Goal: Check status

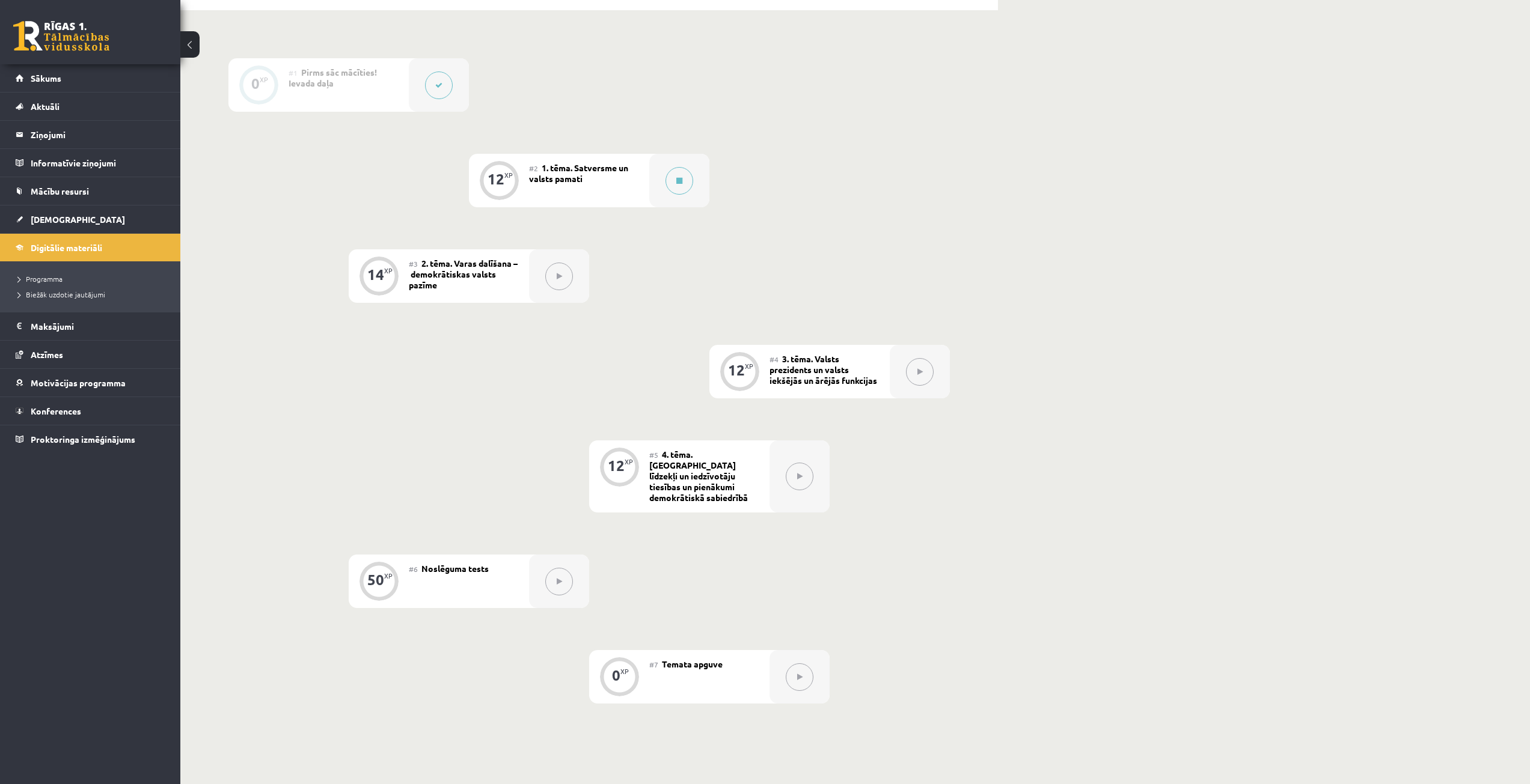
scroll to position [24, 0]
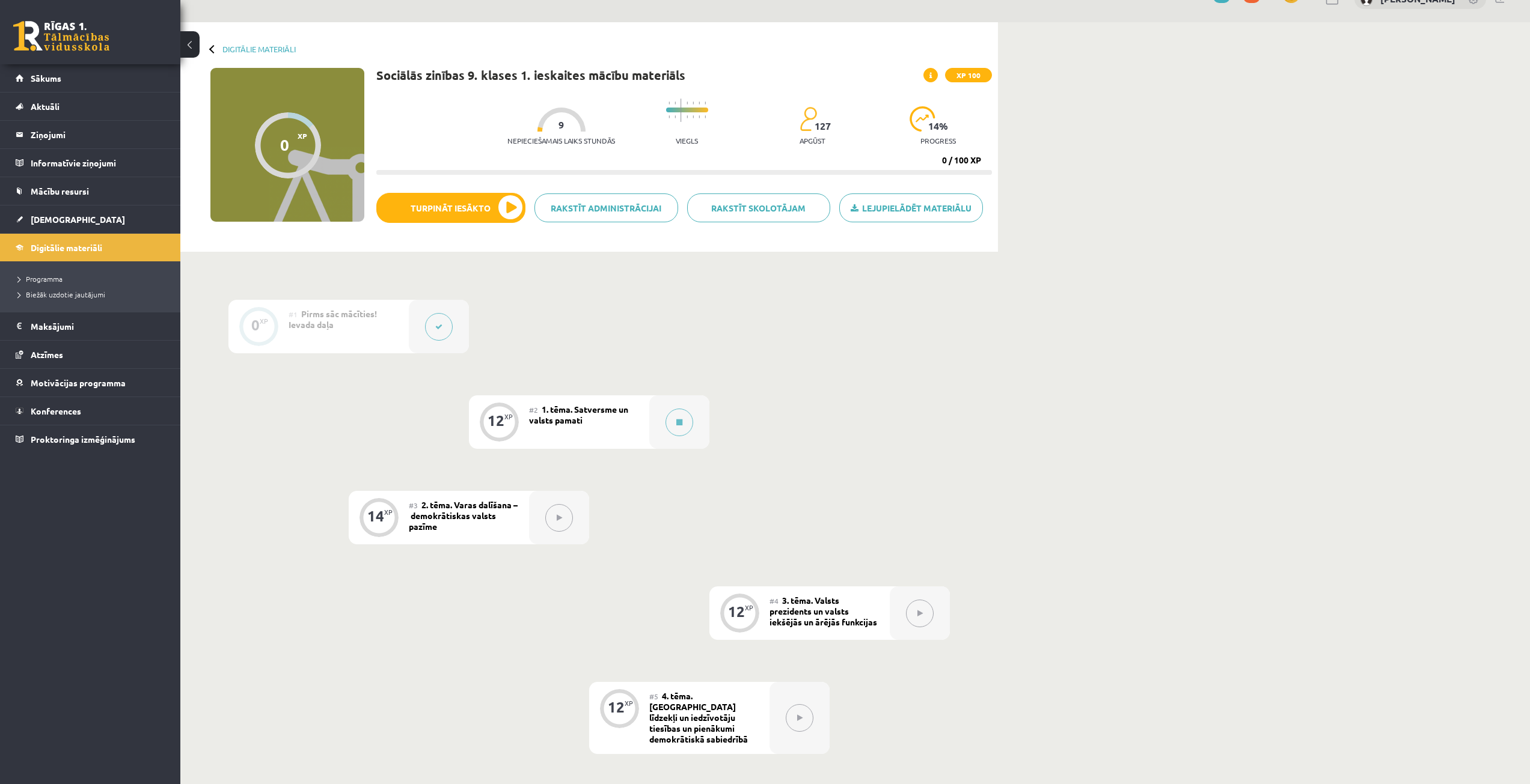
drag, startPoint x: 1538, startPoint y: 1, endPoint x: 1144, endPoint y: 103, distance: 407.0
click at [1144, 103] on div "Digitālie materiāli 0 XP XP 100 0 / 100 XP Sociālās zinības 9. klases 1. ieskai…" at bounding box center [855, 529] width 1350 height 1013
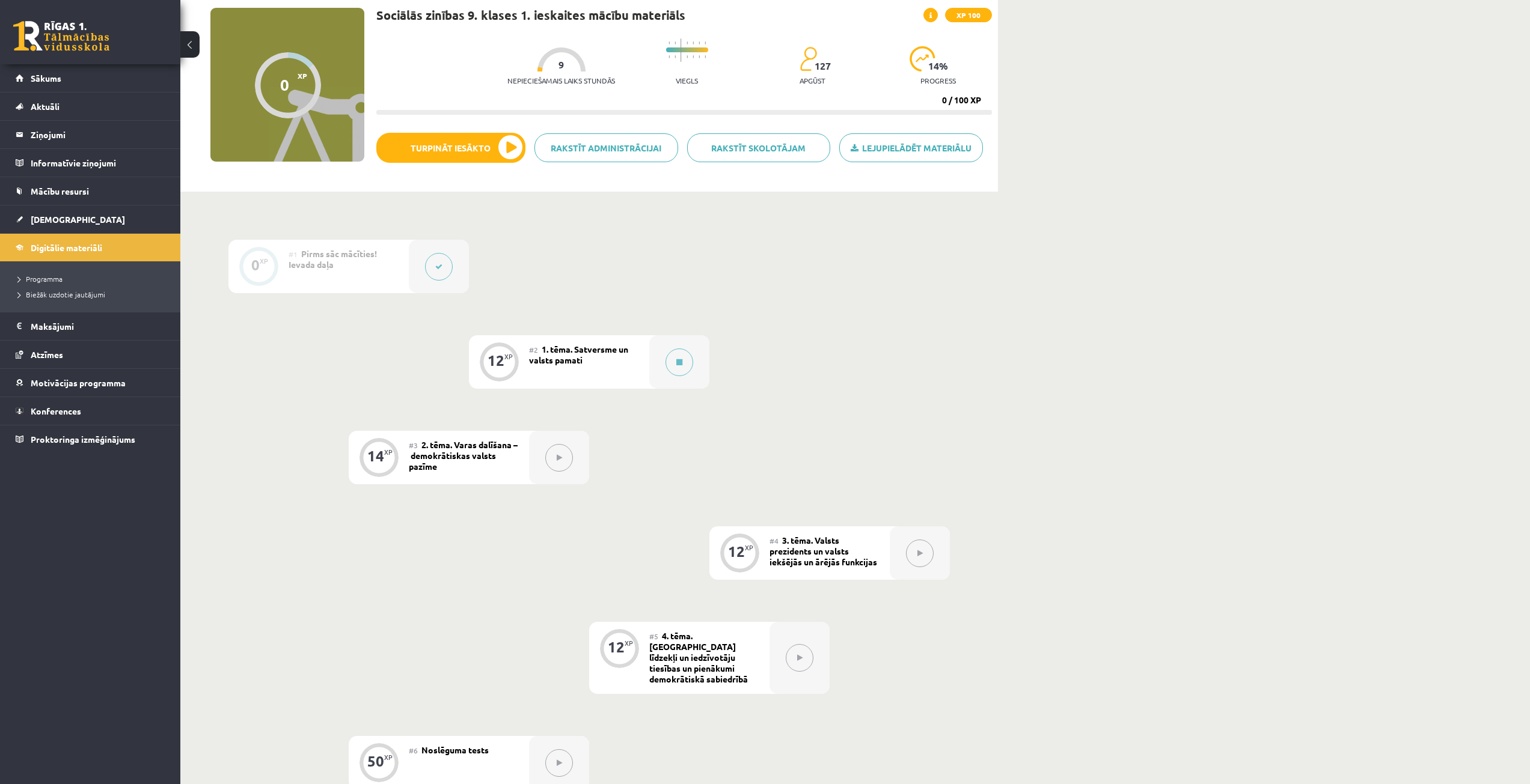
scroll to position [144, 0]
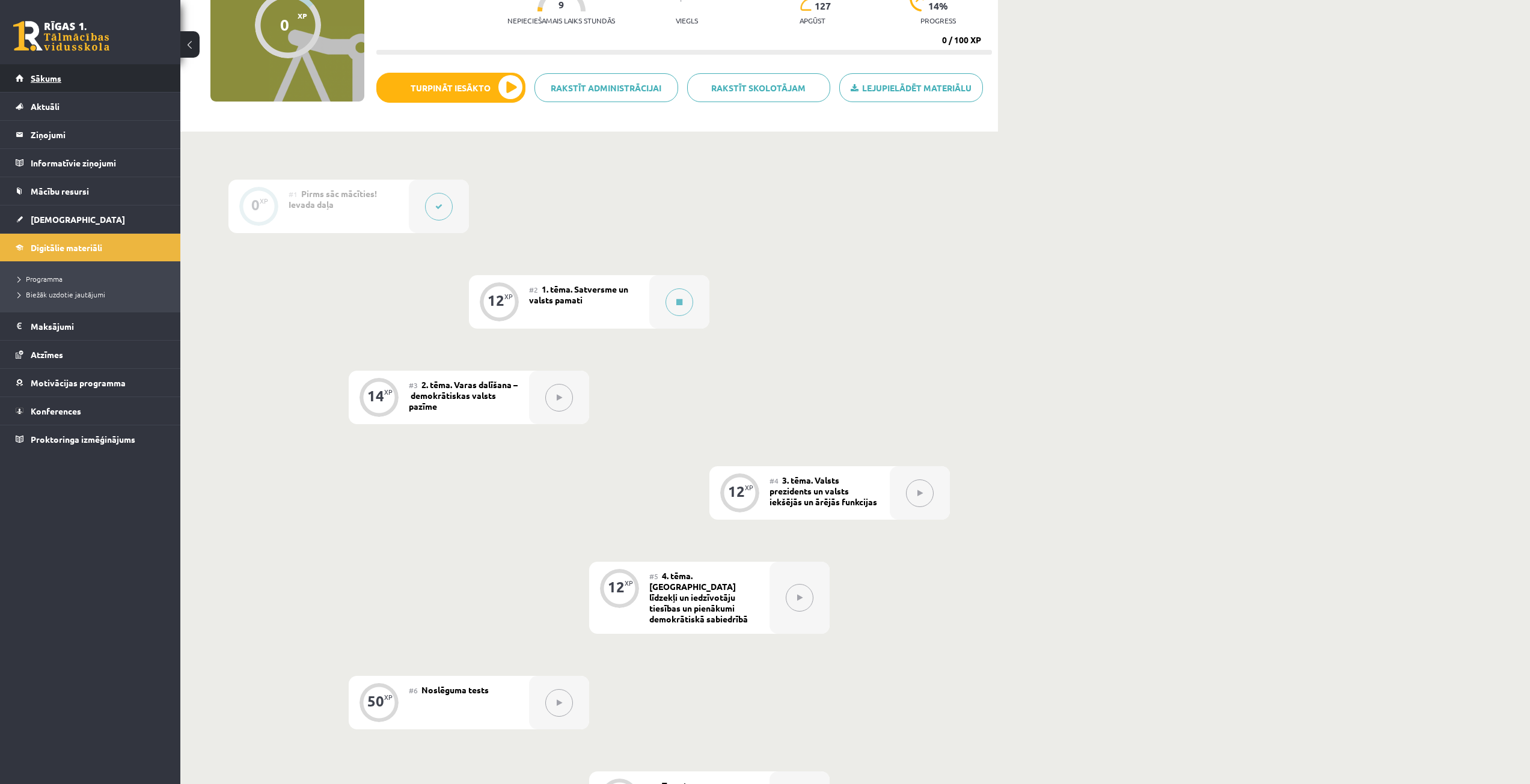
click at [103, 79] on link "Sākums" at bounding box center [90, 78] width 150 height 27
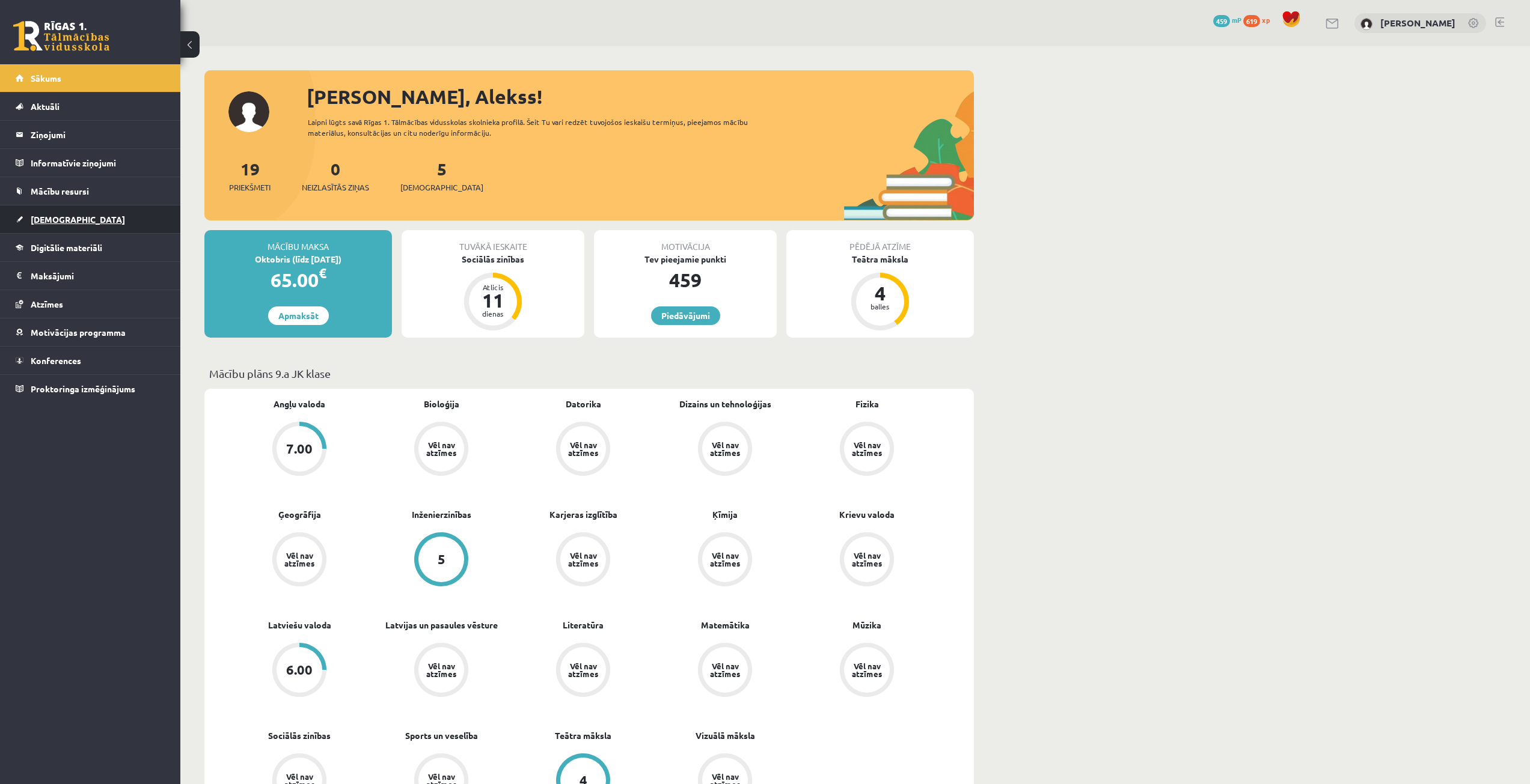
click at [139, 227] on link "[DEMOGRAPHIC_DATA]" at bounding box center [90, 219] width 150 height 27
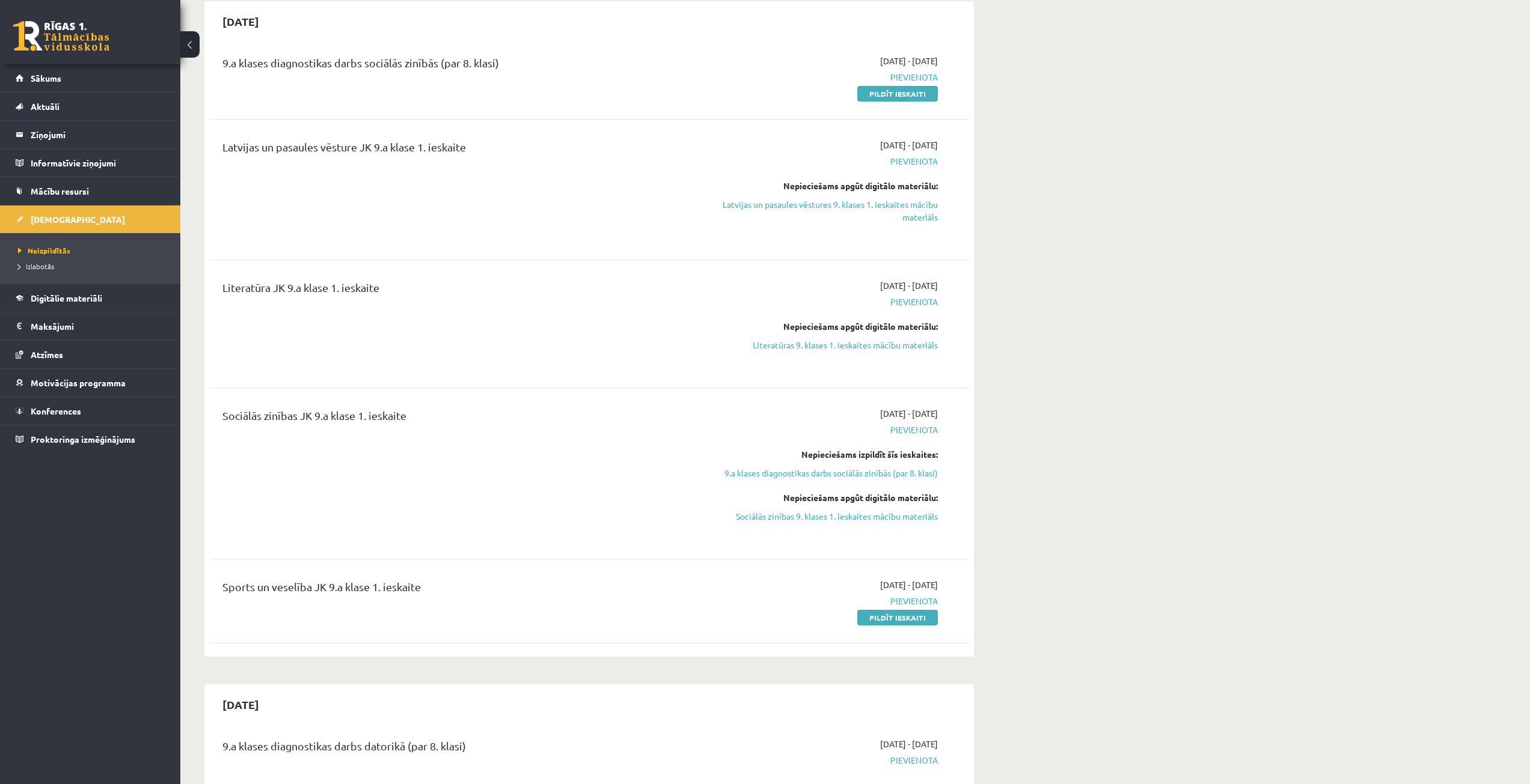
scroll to position [240, 0]
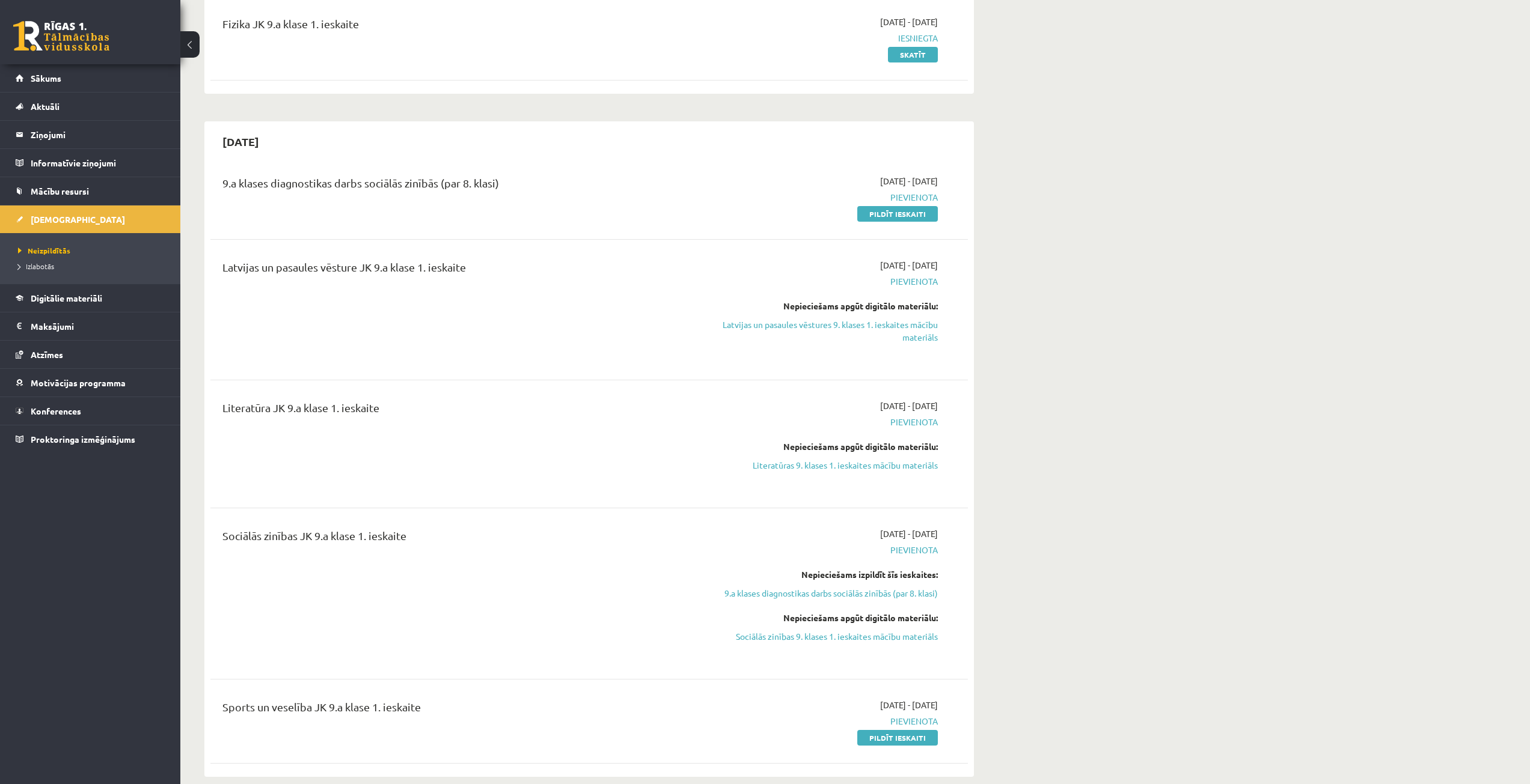
click at [970, 426] on div "2025-09-30 9.a klases diagnostikas darbs sociālās zinībās (par 8. klasi) 2025-0…" at bounding box center [589, 449] width 769 height 656
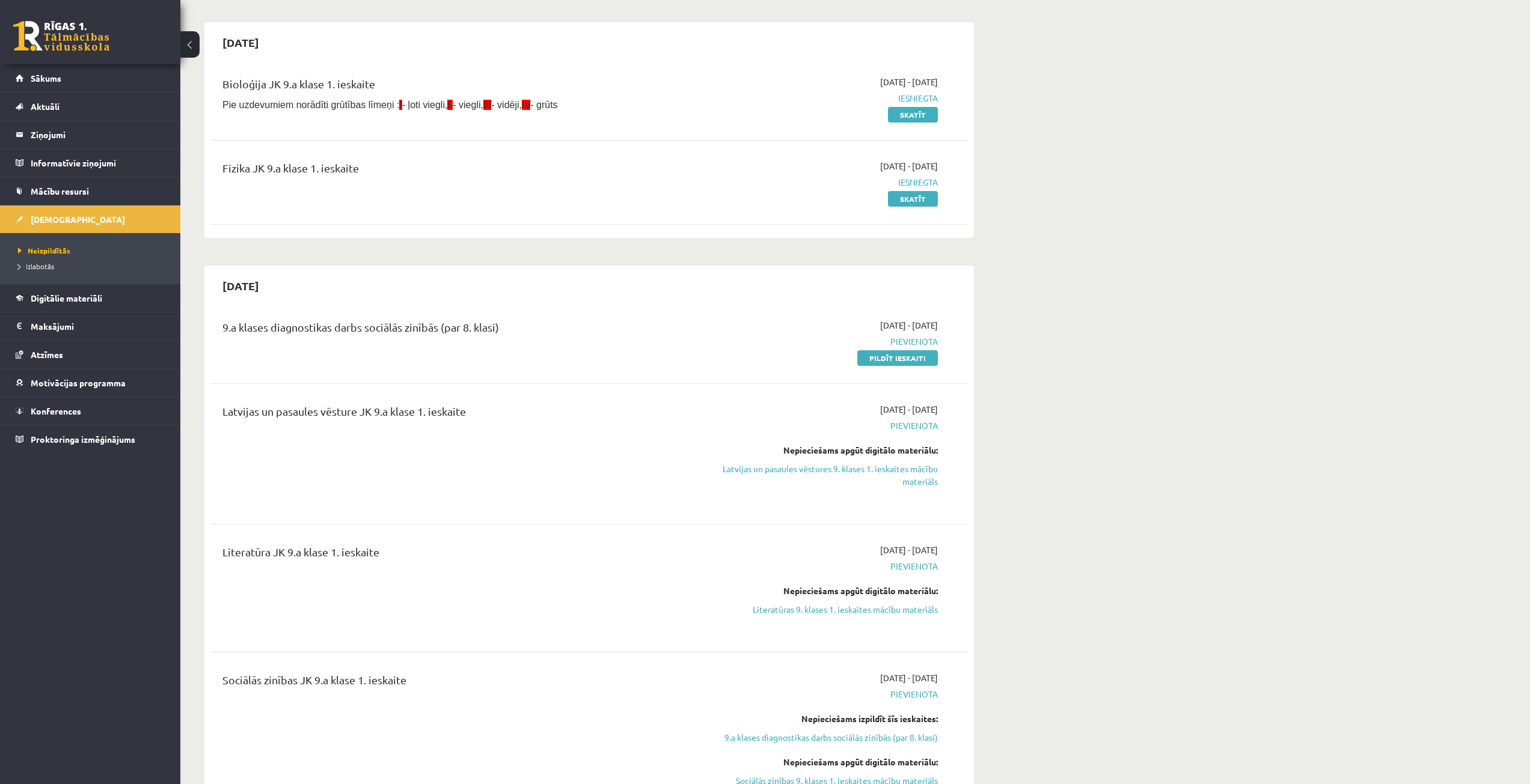
scroll to position [0, 0]
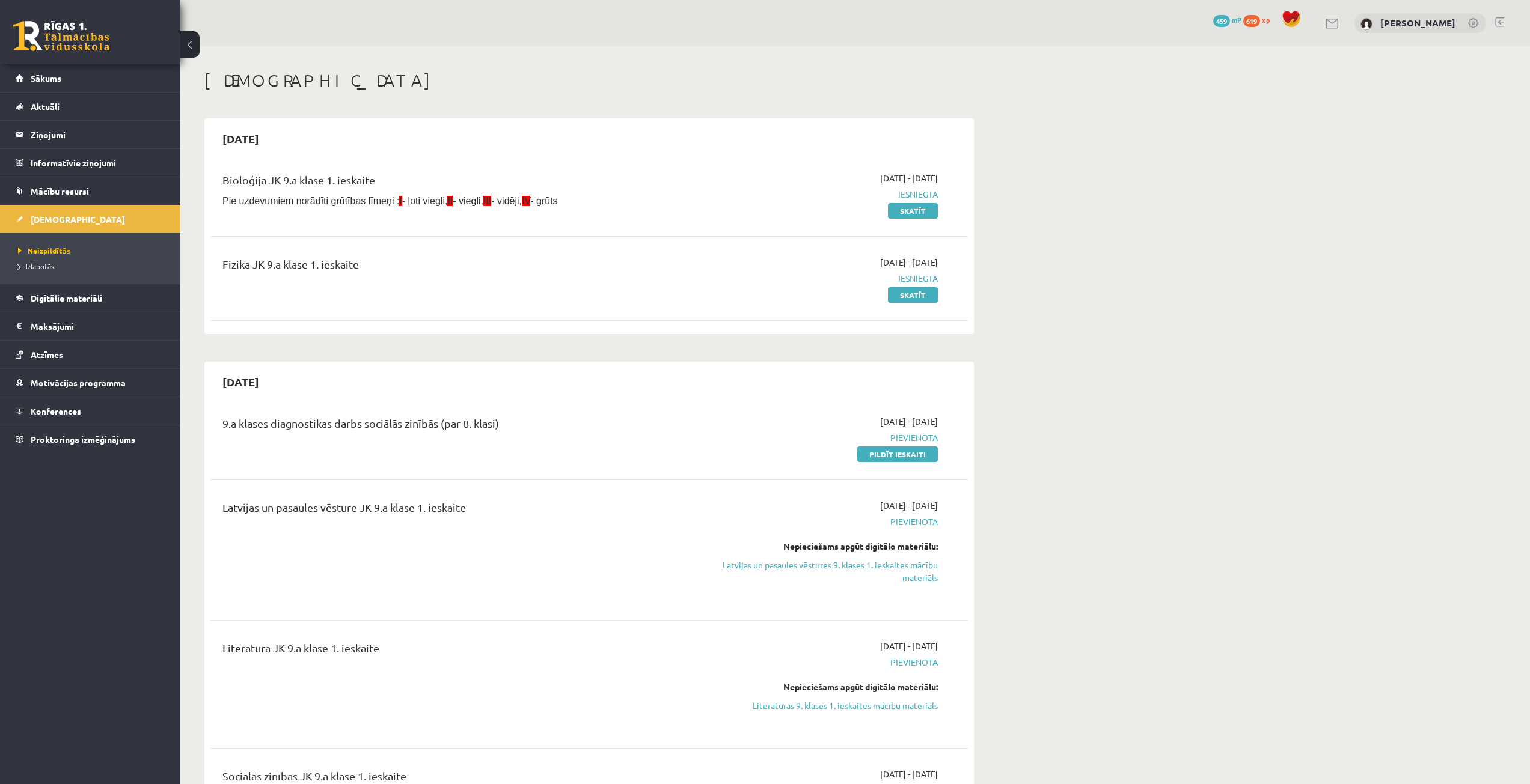
drag, startPoint x: 402, startPoint y: 304, endPoint x: 401, endPoint y: 283, distance: 21.0
click at [399, 298] on div "Fizika JK 9.a klase 1. ieskaite 2025-09-01 - 2025-09-15 Iesniegta Skatīt" at bounding box center [589, 279] width 757 height 69
click at [861, 624] on div "9.a klases diagnostikas darbs sociālās zinībās (par 8. klasi) 2025-09-16 - 2025…" at bounding box center [589, 707] width 757 height 608
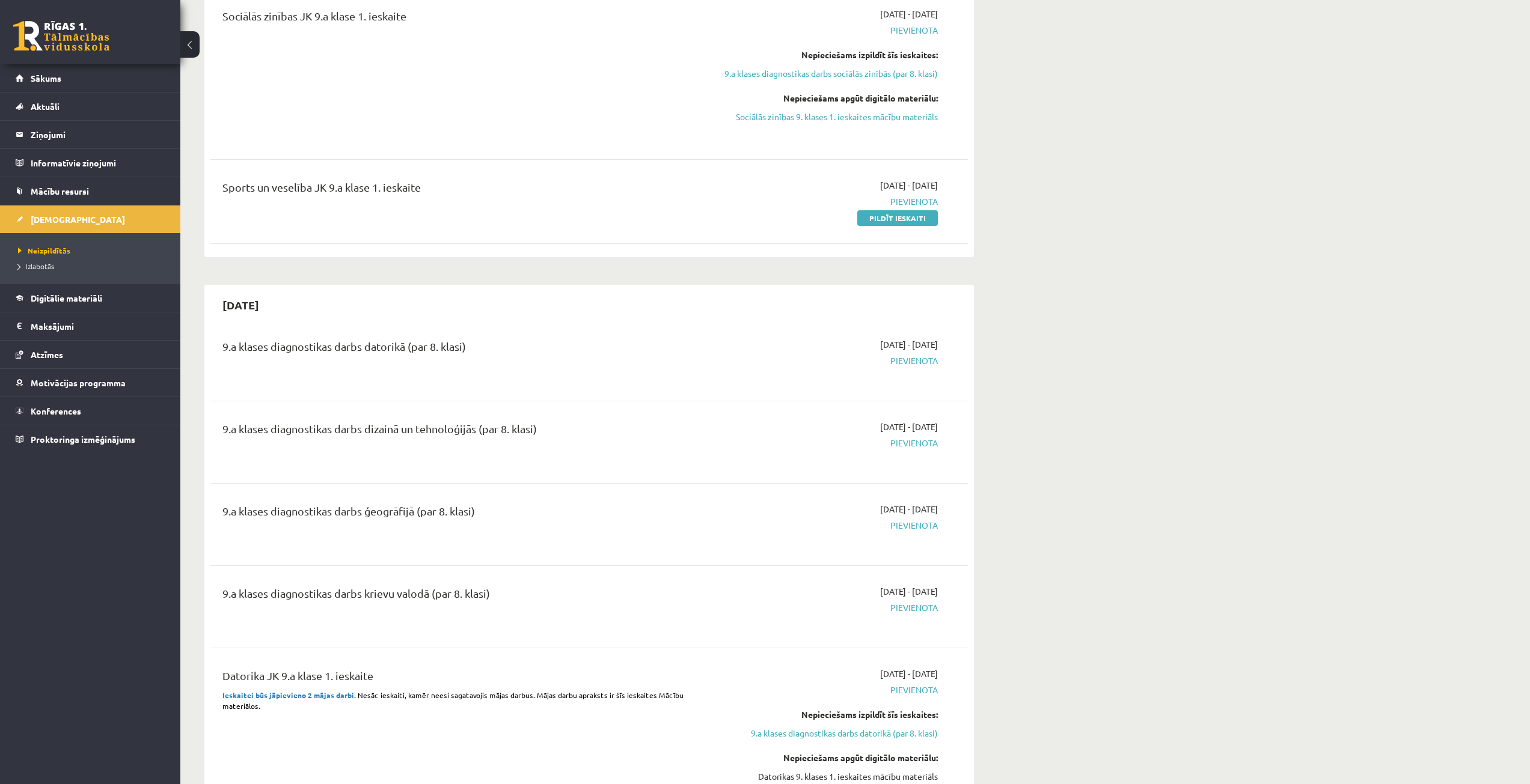
scroll to position [781, 0]
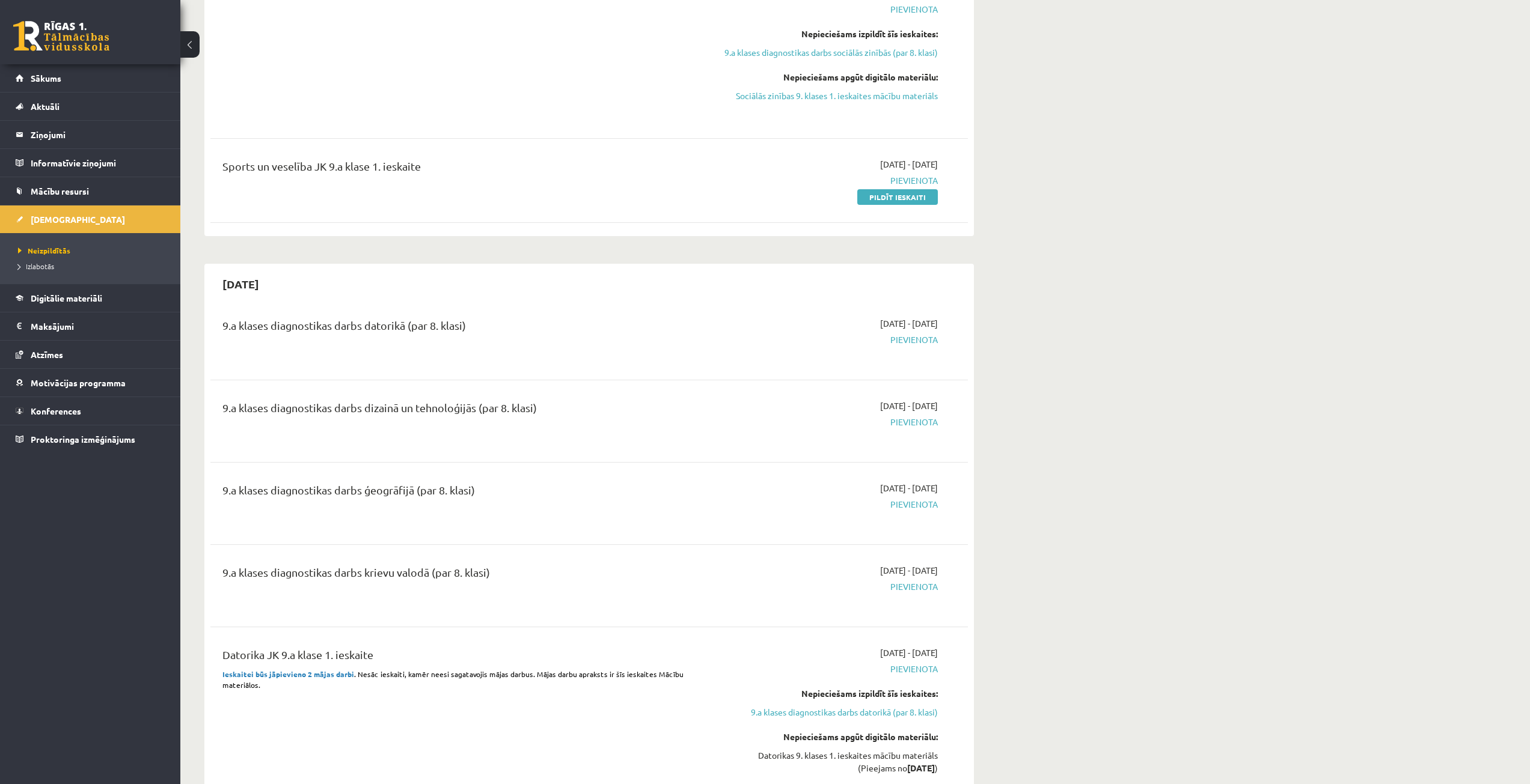
click at [748, 445] on div "9.a klases diagnostikas darbs dizainā un tehnoloģijās (par 8. klasi) 2025-10-01…" at bounding box center [589, 421] width 757 height 67
